Goal: Check status: Check status

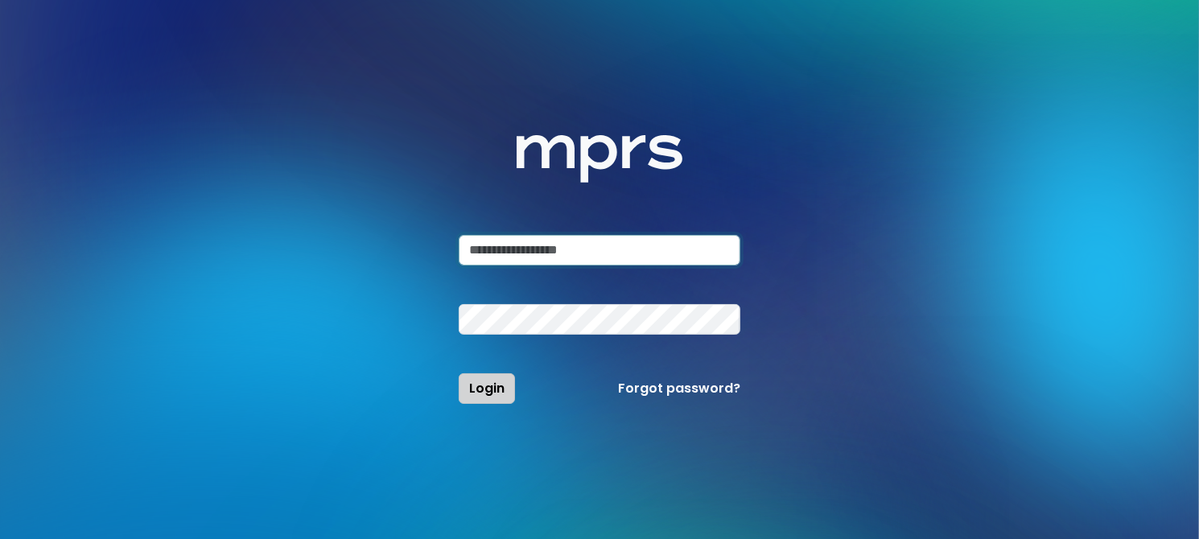
type input "**********"
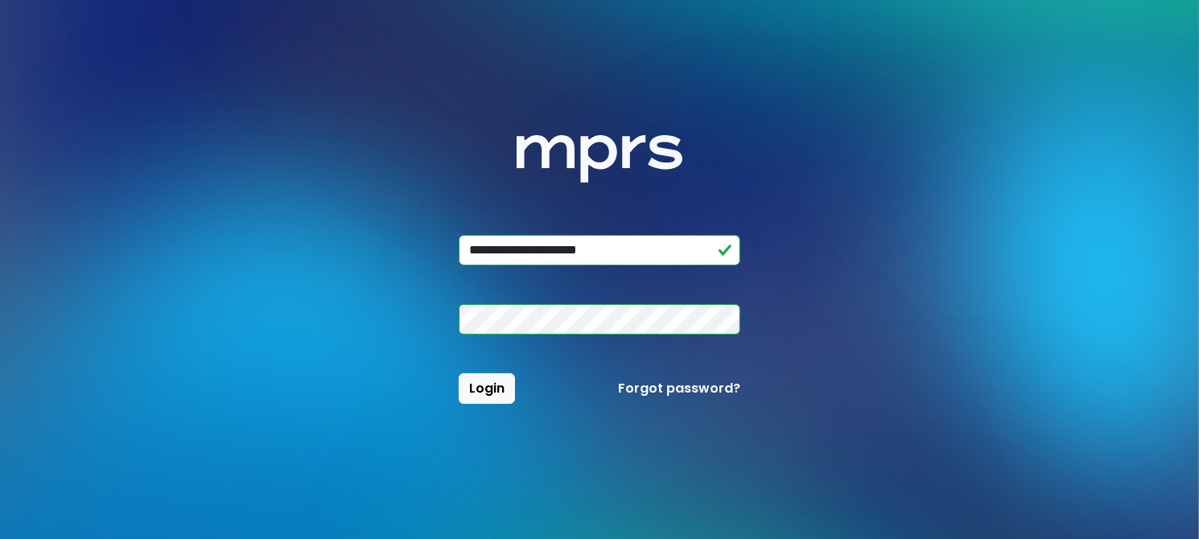
click at [485, 387] on span "Login" at bounding box center [486, 388] width 35 height 19
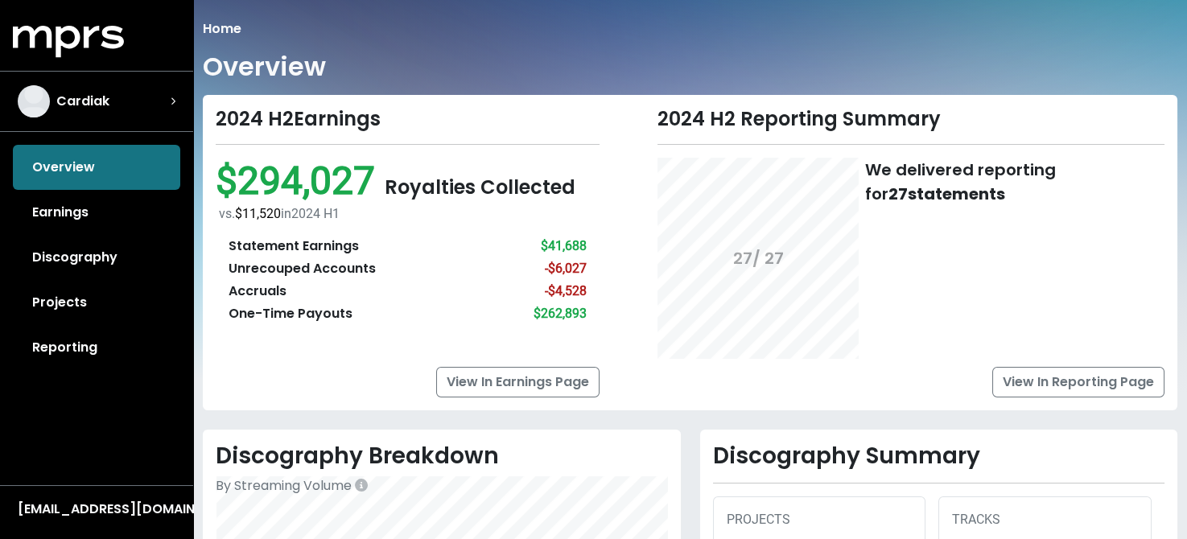
click at [401, 122] on div "2024 H2 Earnings" at bounding box center [408, 119] width 384 height 23
click at [57, 212] on link "Earnings" at bounding box center [96, 212] width 167 height 45
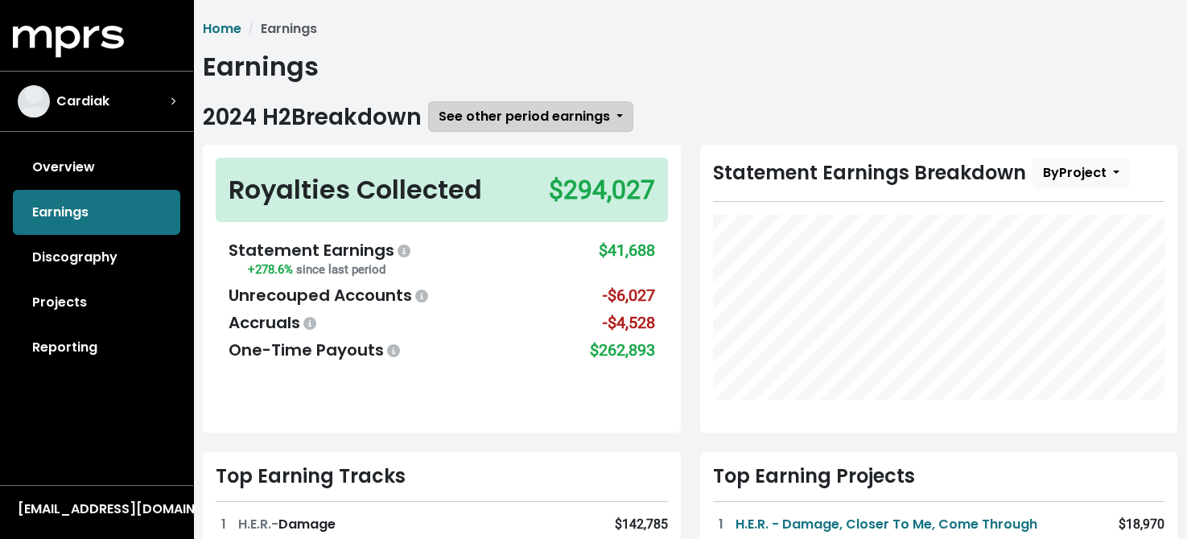
click at [571, 121] on span "See other period earnings" at bounding box center [524, 116] width 171 height 19
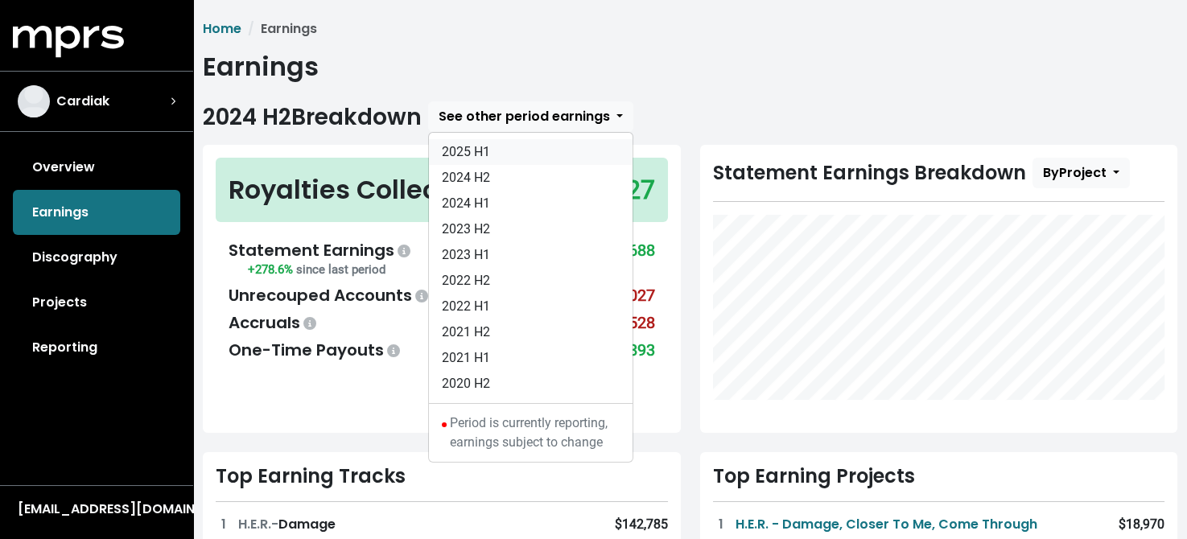
click at [481, 154] on link "2025 H1" at bounding box center [531, 152] width 204 height 26
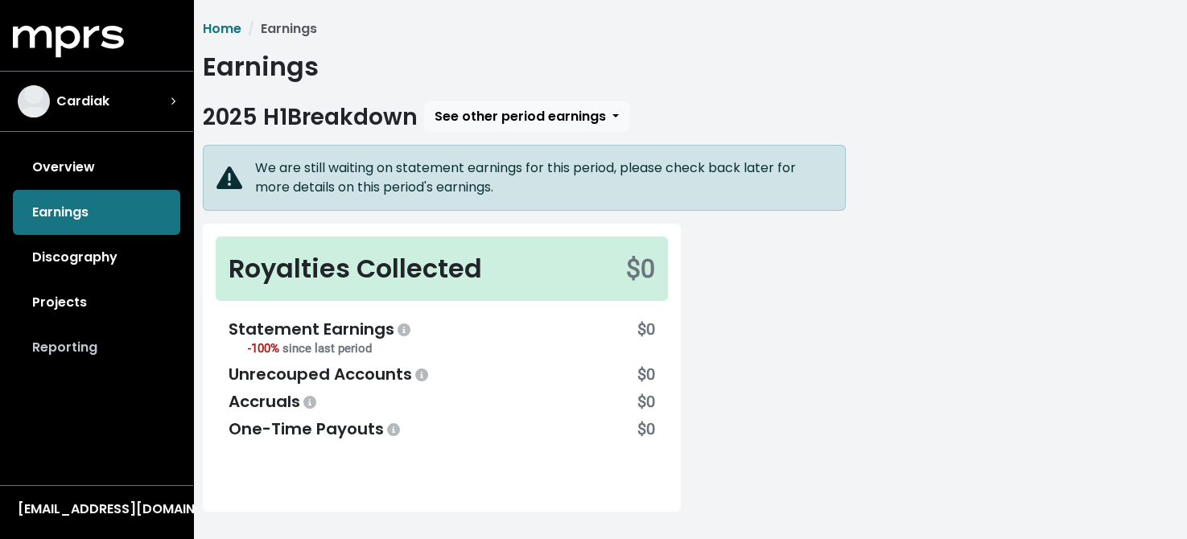
click at [84, 352] on link "Reporting" at bounding box center [96, 347] width 167 height 45
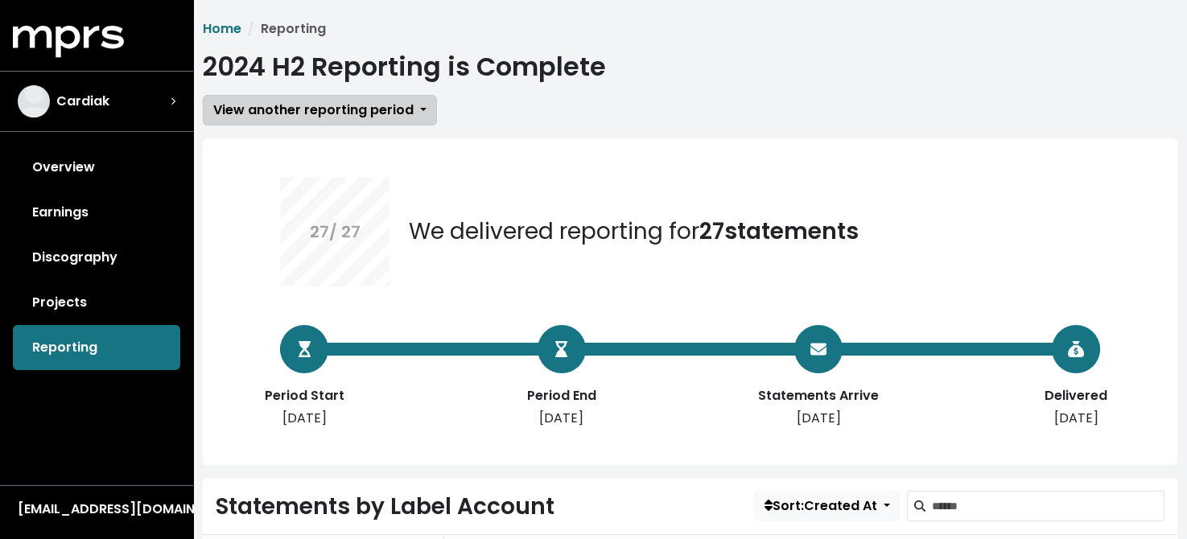
click at [407, 106] on span "View another reporting period" at bounding box center [313, 110] width 200 height 19
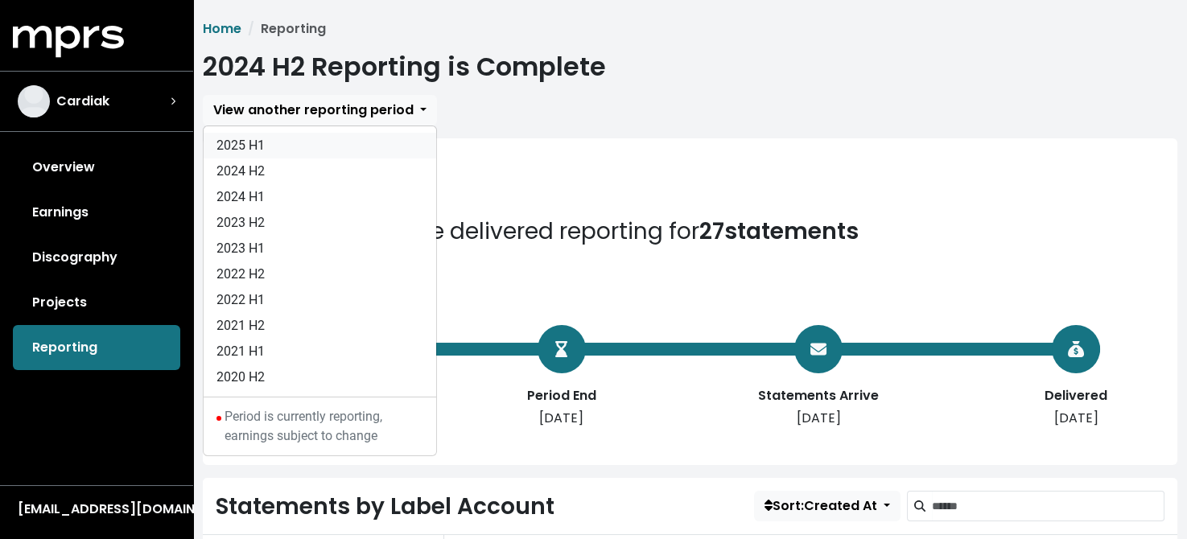
click at [246, 151] on link "2025 H1" at bounding box center [320, 146] width 233 height 26
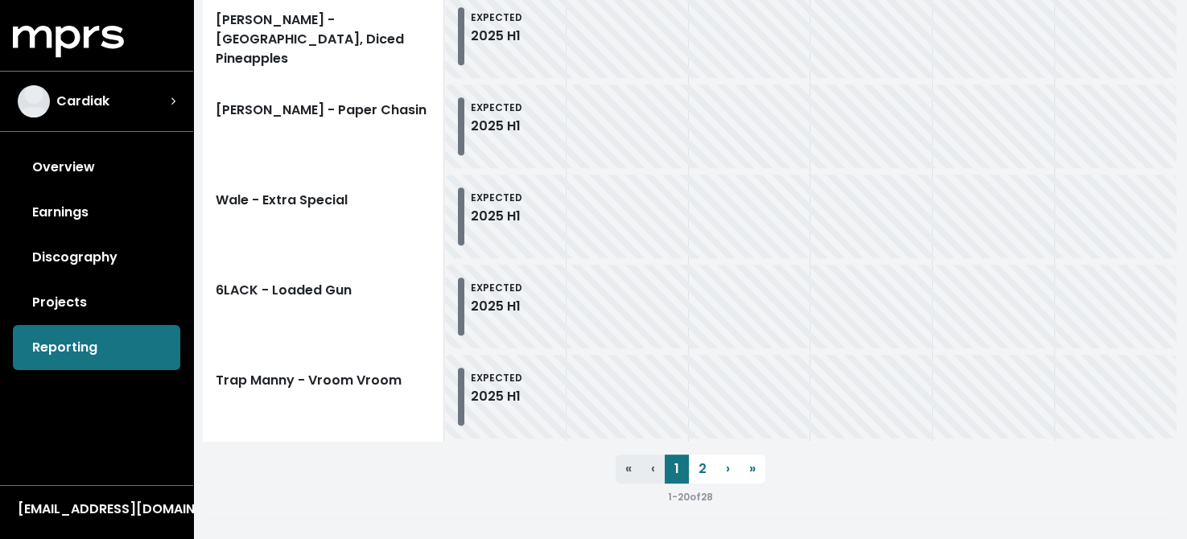
scroll to position [1978, 0]
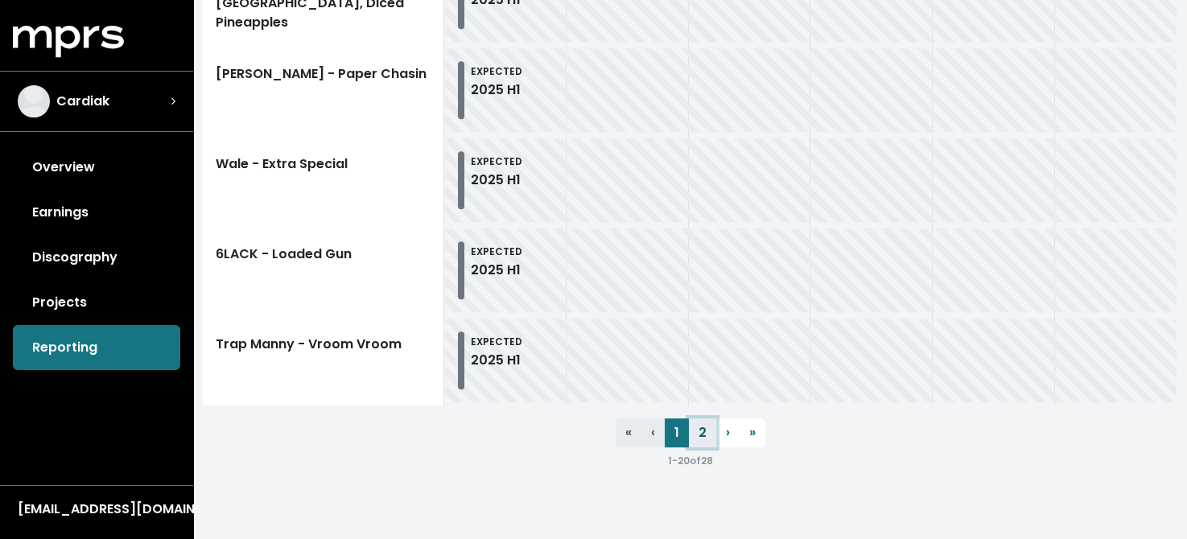
click at [700, 430] on link "2" at bounding box center [702, 433] width 27 height 29
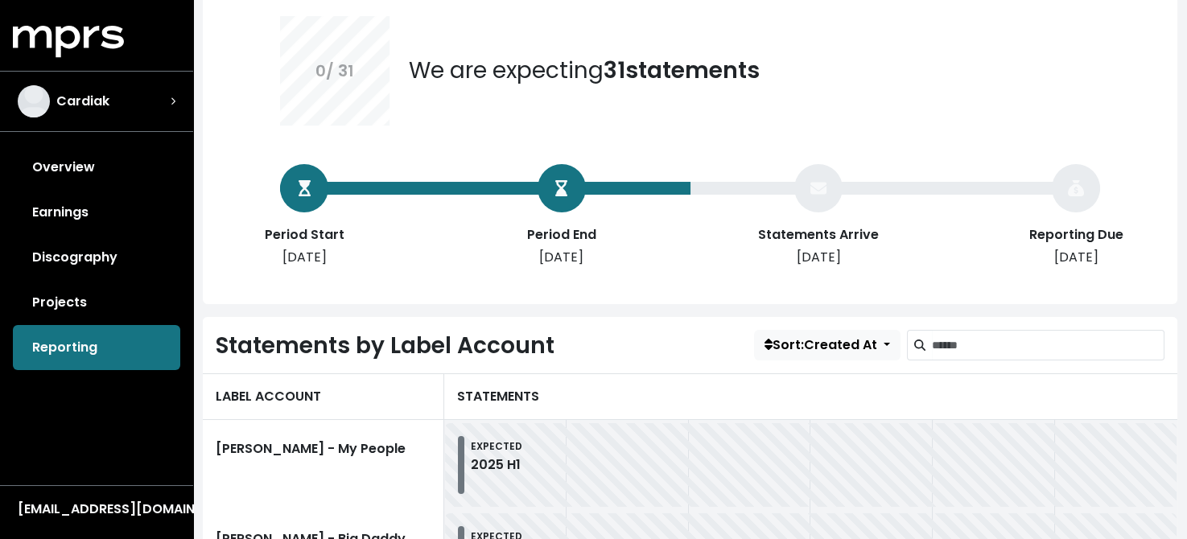
scroll to position [161, 0]
click at [68, 170] on link "Overview" at bounding box center [96, 167] width 167 height 45
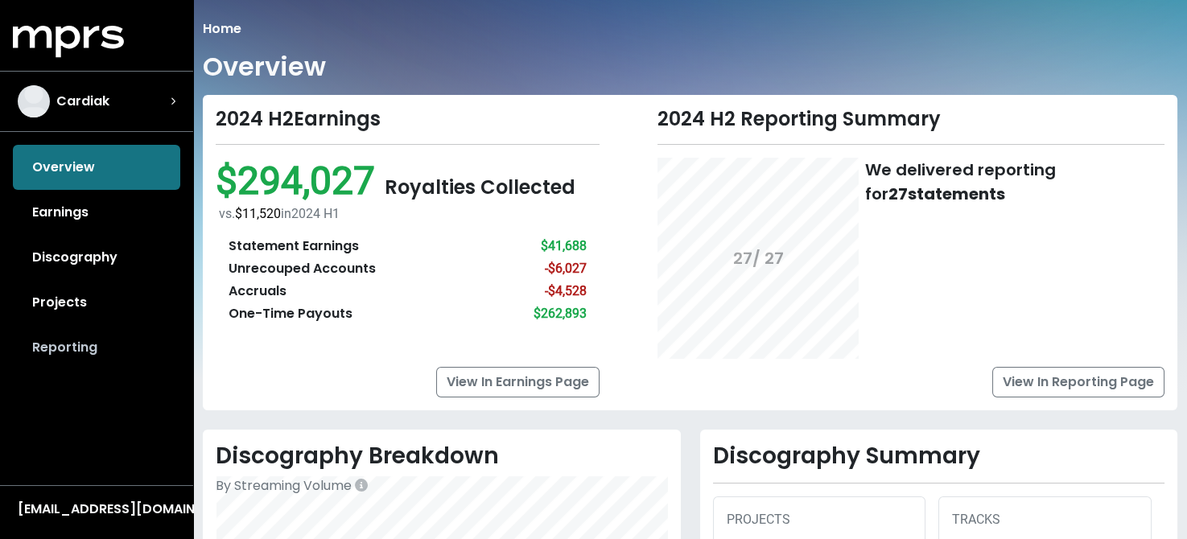
click at [68, 347] on link "Reporting" at bounding box center [96, 347] width 167 height 45
